Goal: Transaction & Acquisition: Purchase product/service

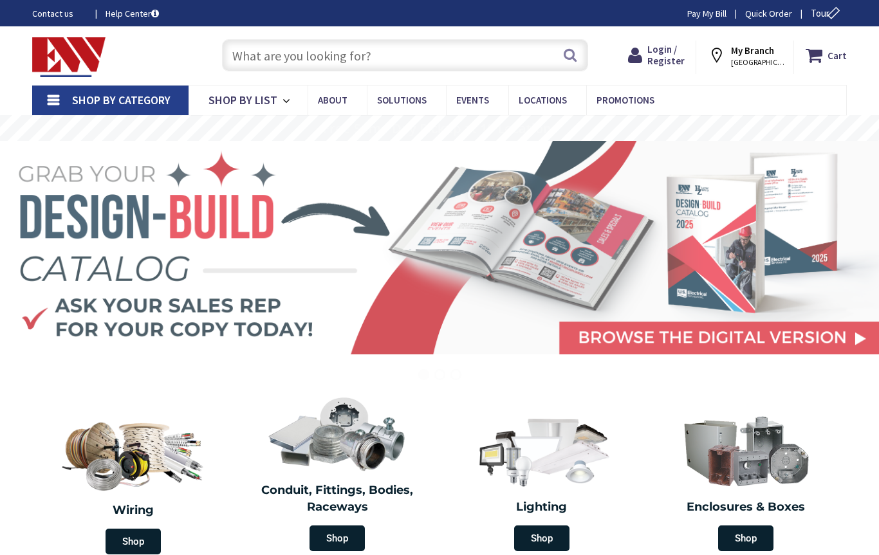
click at [424, 55] on input "text" at bounding box center [405, 55] width 366 height 32
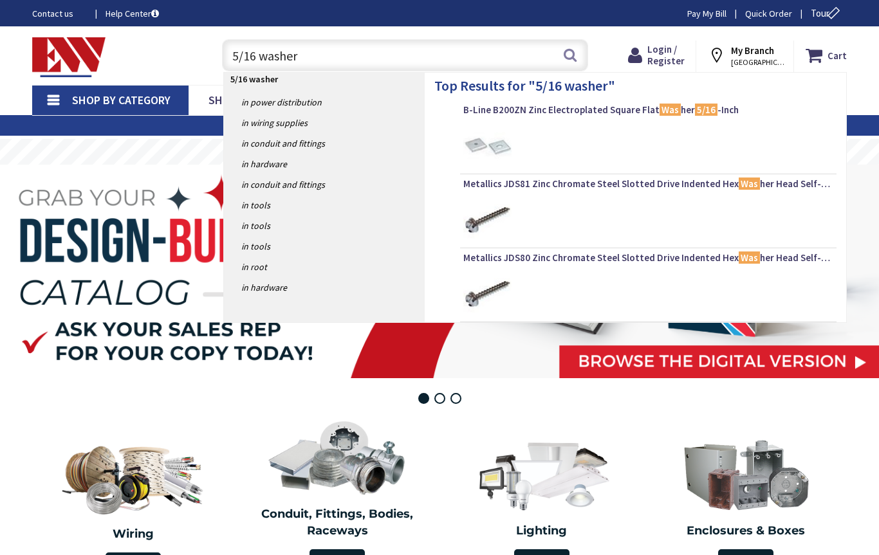
type input "5/16 washers"
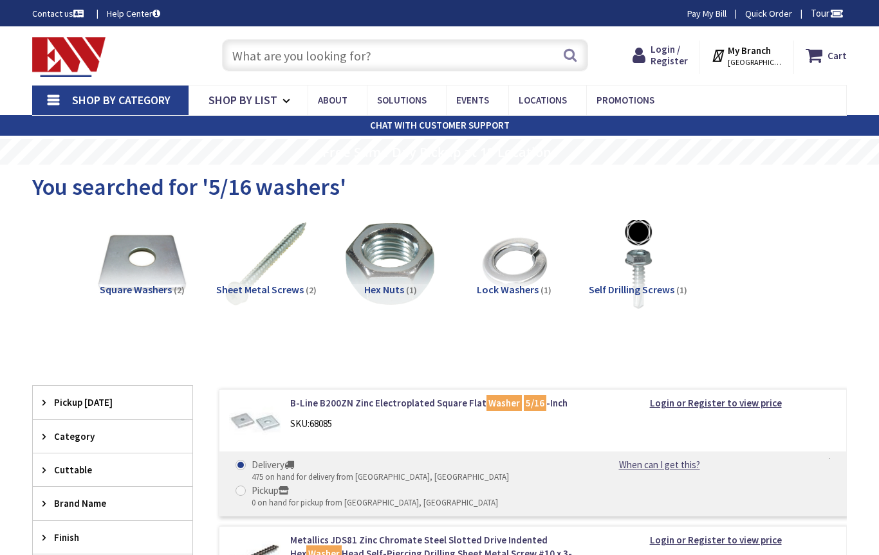
click at [451, 51] on input "text" at bounding box center [405, 55] width 366 height 32
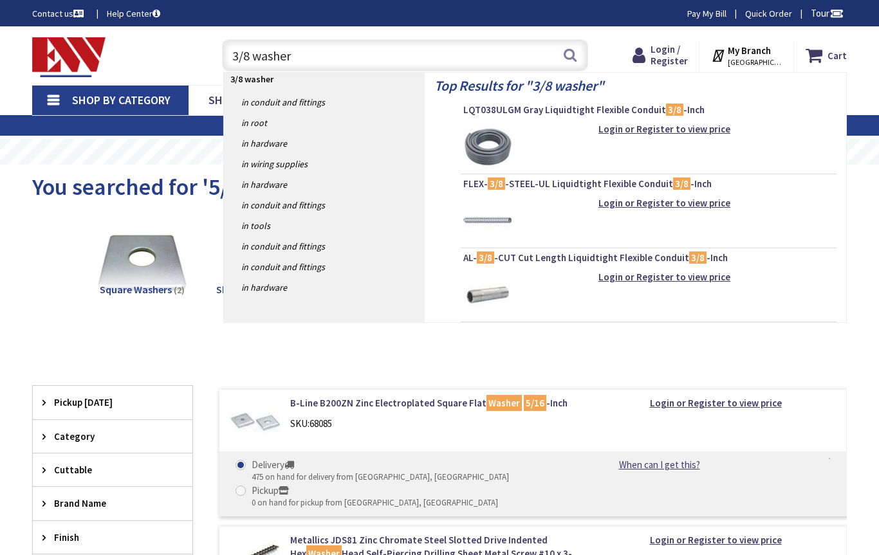
type input "3/8 washers"
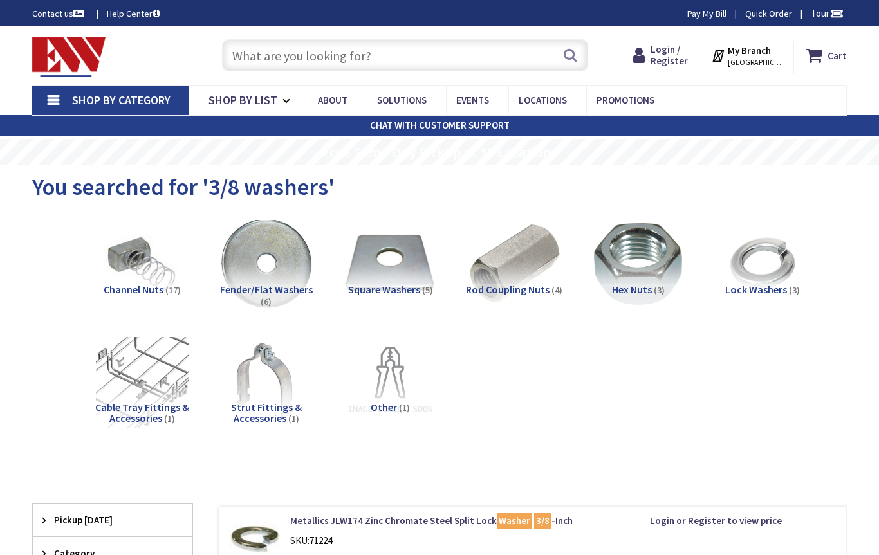
click at [766, 63] on span "STAMFORD, CT" at bounding box center [755, 62] width 55 height 10
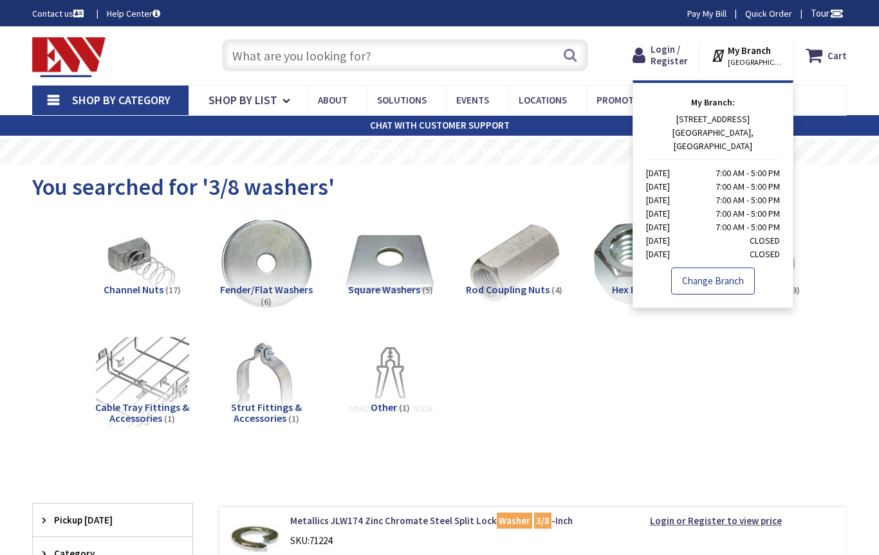
click at [736, 272] on link "Change Branch" at bounding box center [713, 281] width 84 height 27
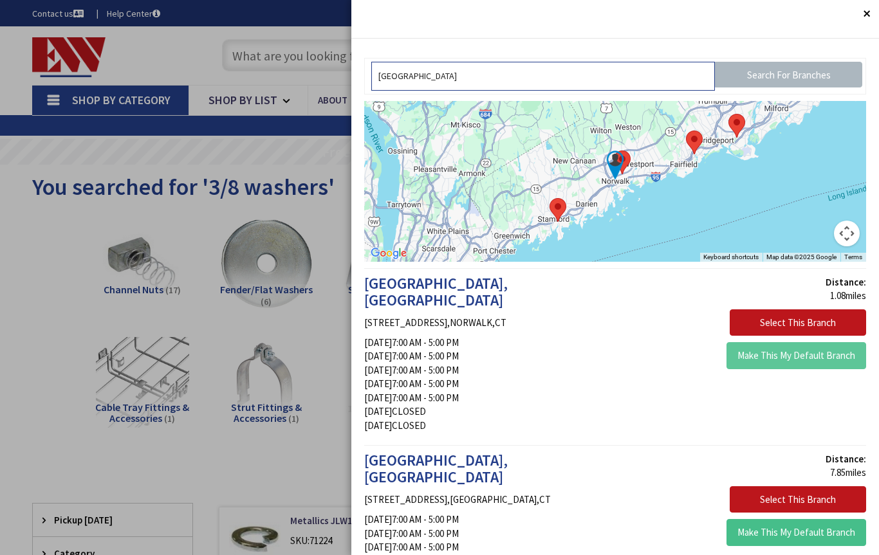
type input "Norwalk"
click at [783, 353] on button "Make This My Default Branch" at bounding box center [796, 355] width 140 height 27
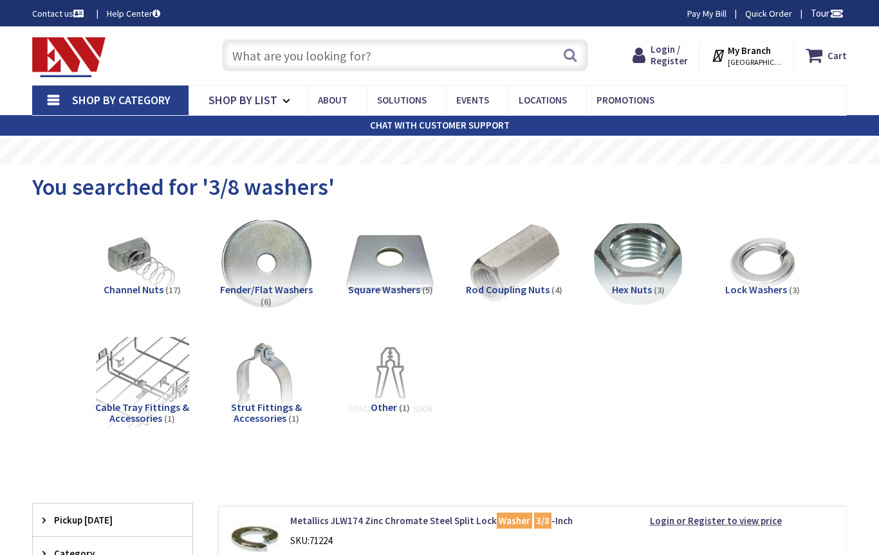
click at [410, 50] on input "text" at bounding box center [405, 55] width 366 height 32
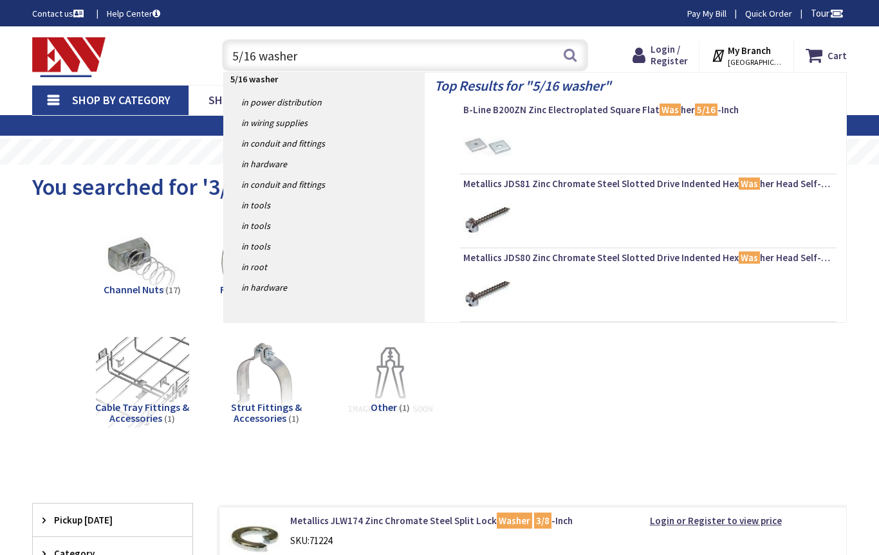
type input "5/16 washers"
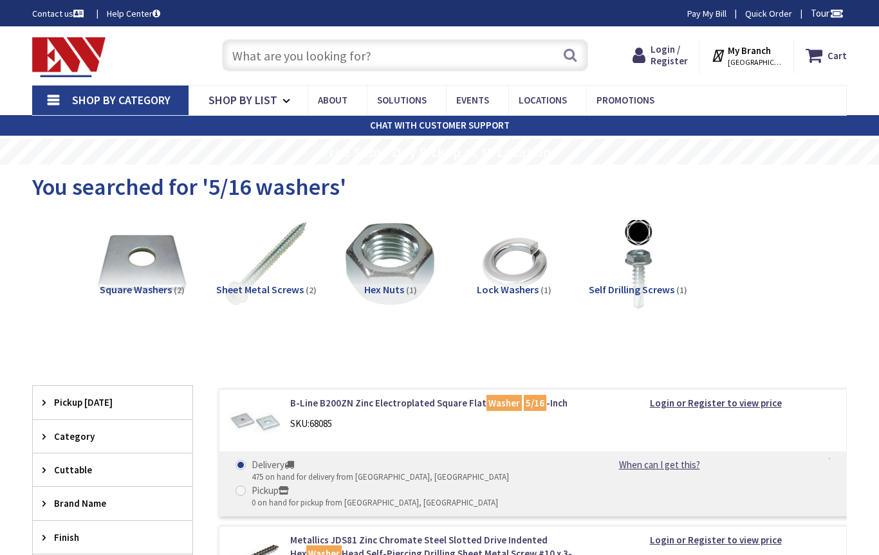
click at [483, 67] on input "text" at bounding box center [405, 55] width 366 height 32
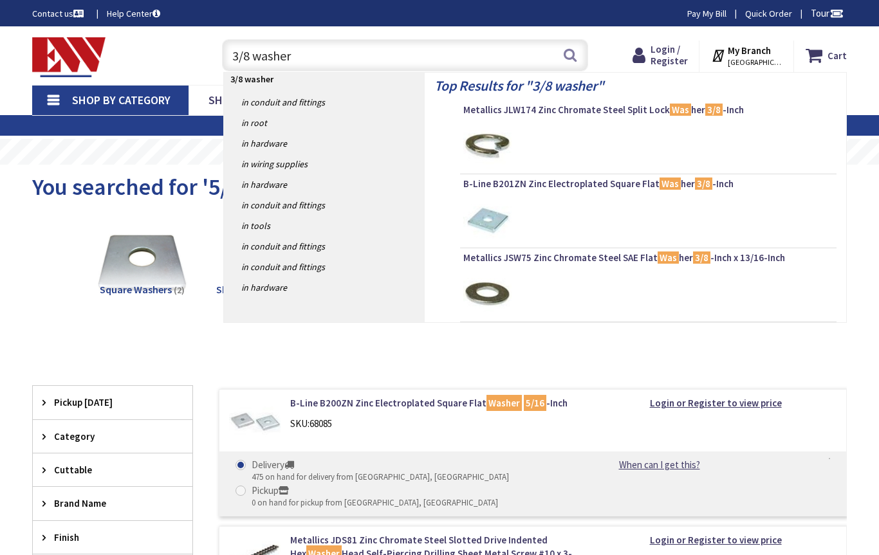
type input "3/8 washers"
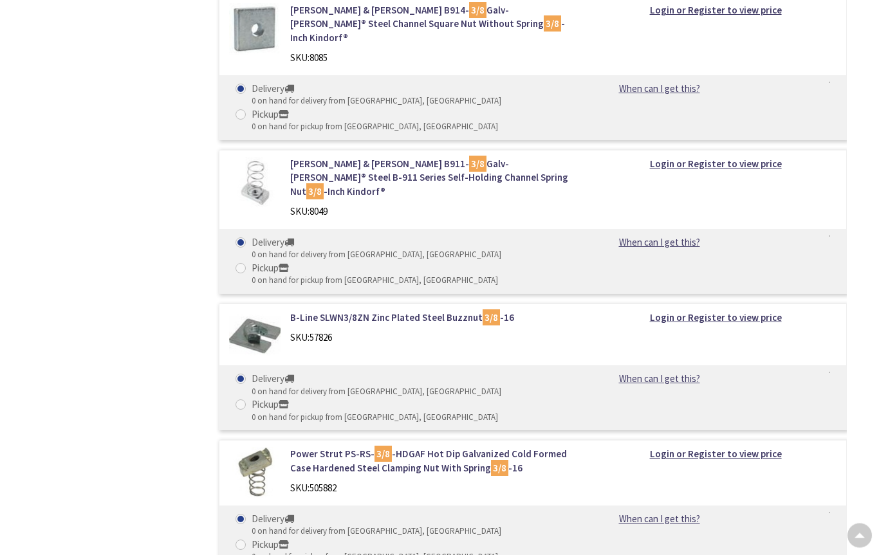
scroll to position [3981, 0]
